Goal: Find specific page/section: Find specific page/section

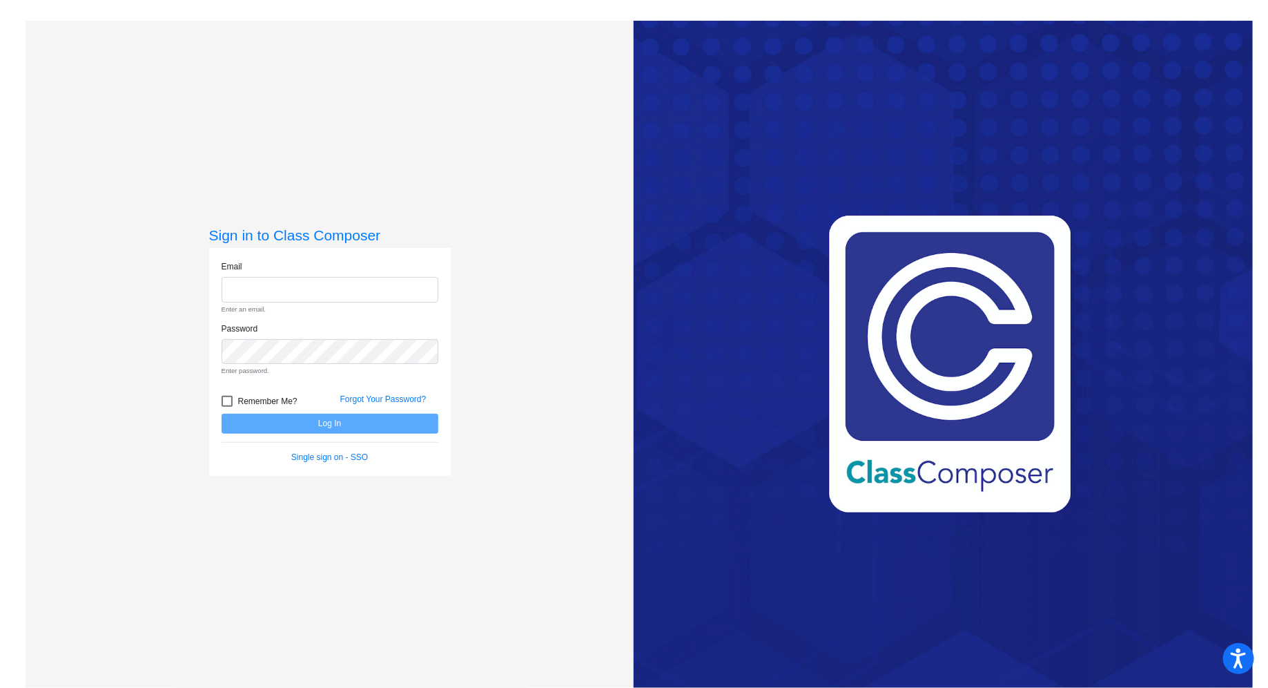
type input "[EMAIL_ADDRESS][DOMAIN_NAME]"
click at [329, 417] on form "Email [EMAIL_ADDRESS][DOMAIN_NAME] Enter an email. Password Enter password. Rem…" at bounding box center [330, 361] width 217 height 203
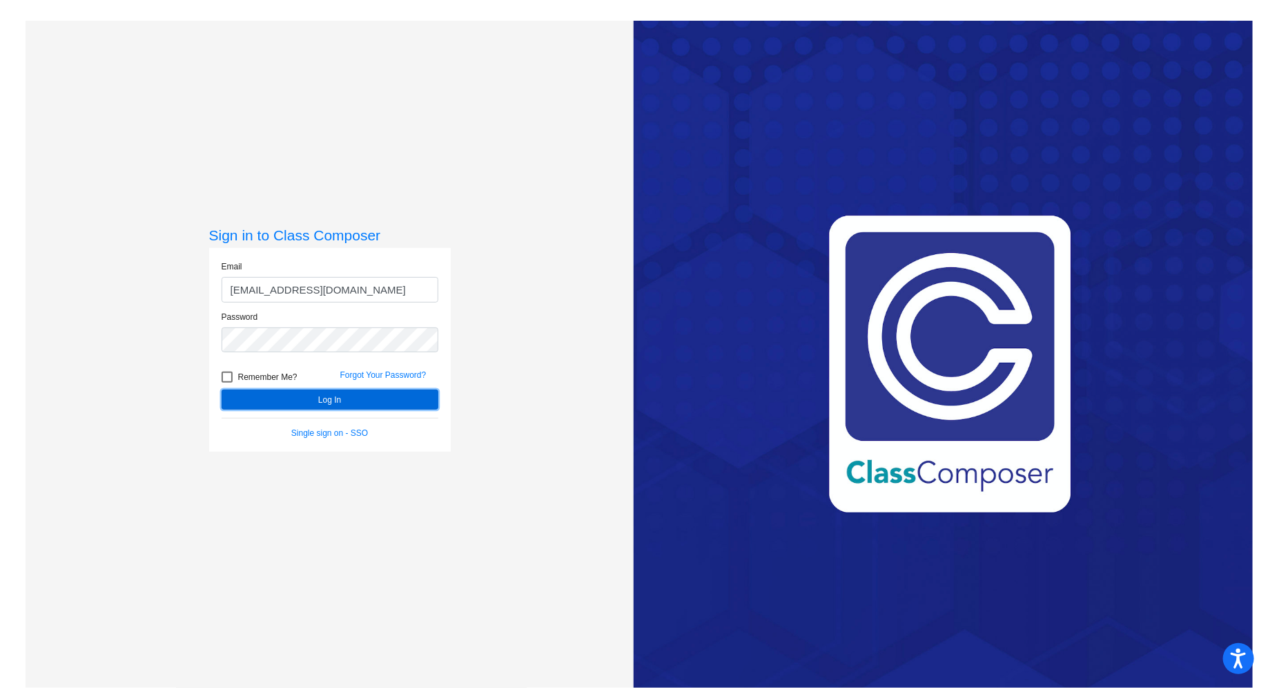
click at [333, 403] on button "Log In" at bounding box center [330, 399] width 217 height 20
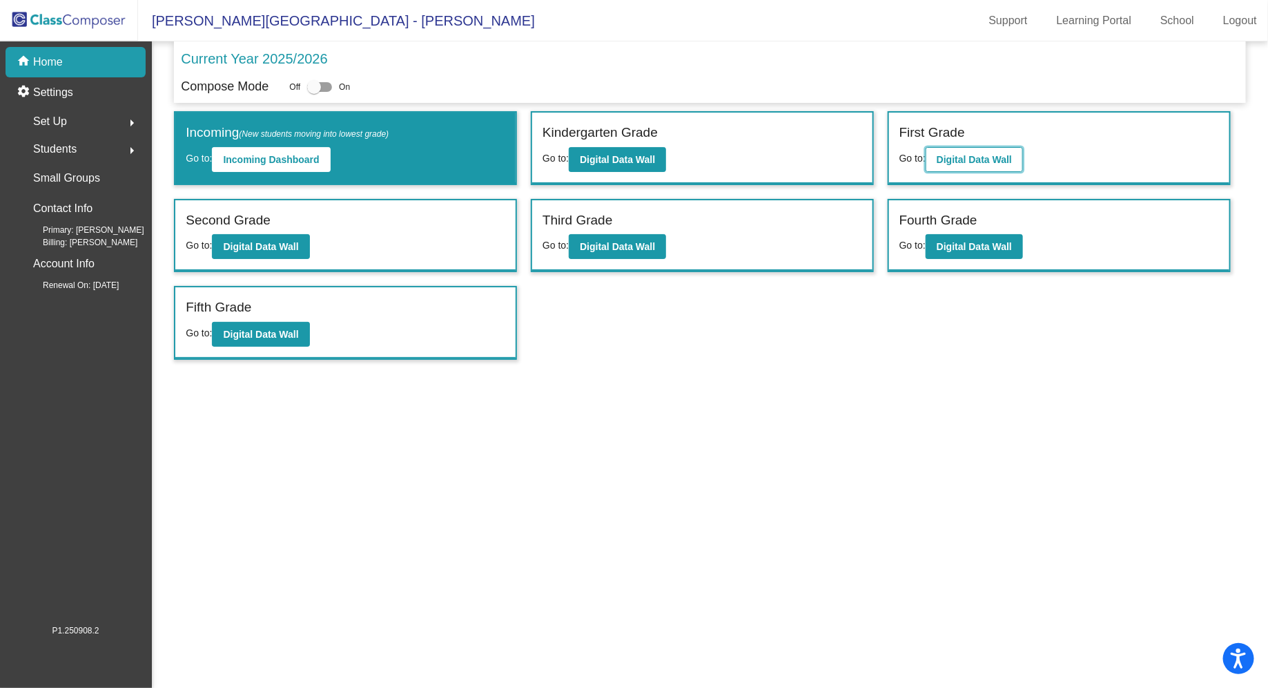
click at [984, 162] on b "Digital Data Wall" at bounding box center [974, 159] width 75 height 11
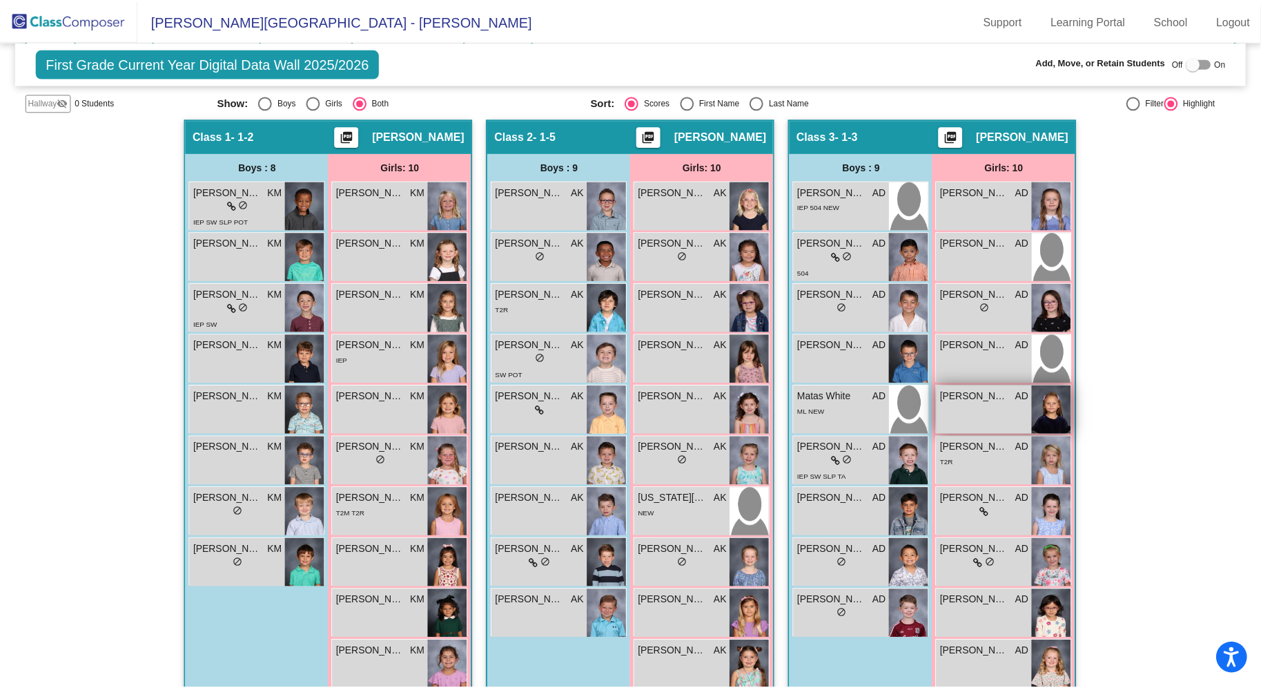
scroll to position [262, 0]
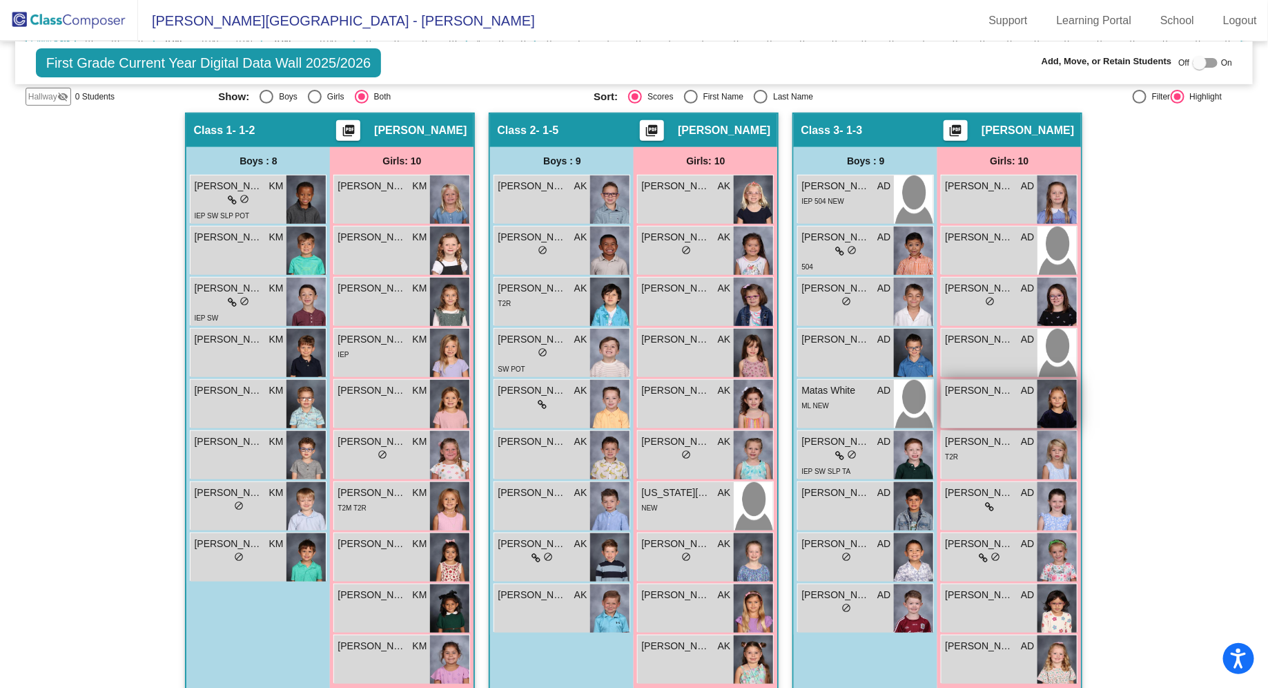
click at [989, 401] on div "[PERSON_NAME] AD lock do_not_disturb_alt" at bounding box center [990, 404] width 96 height 48
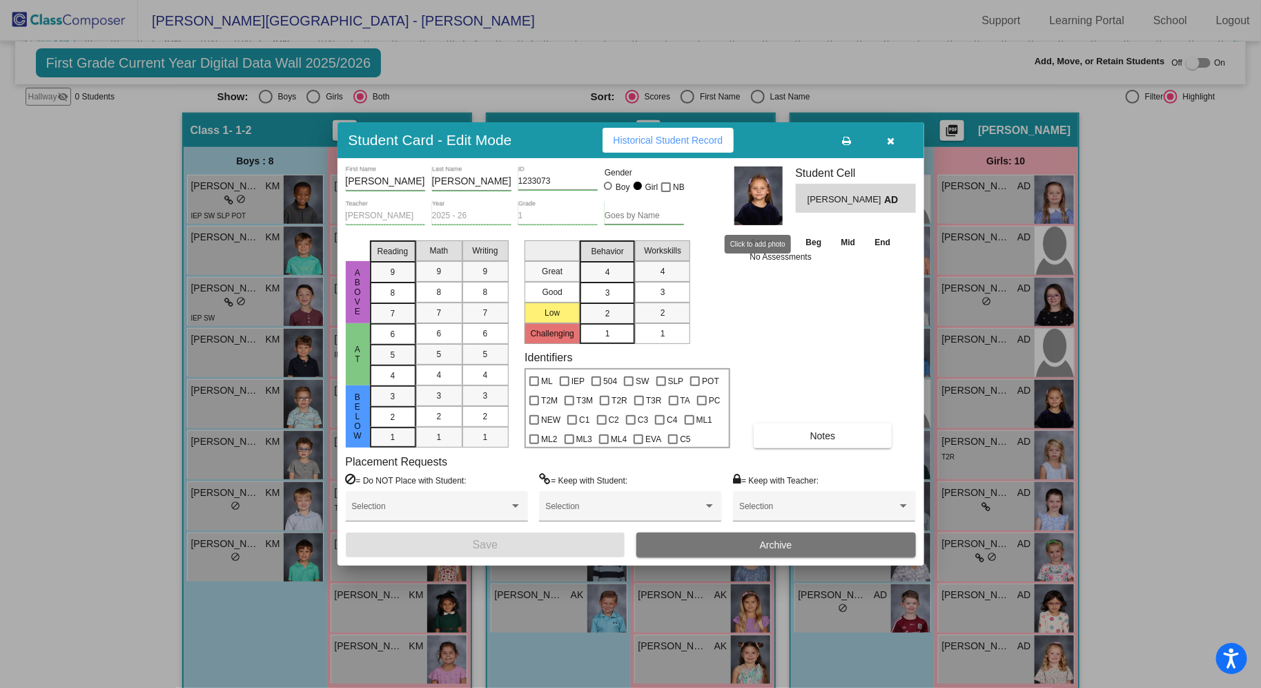
click at [764, 197] on img at bounding box center [759, 195] width 48 height 59
